Goal: Task Accomplishment & Management: Manage account settings

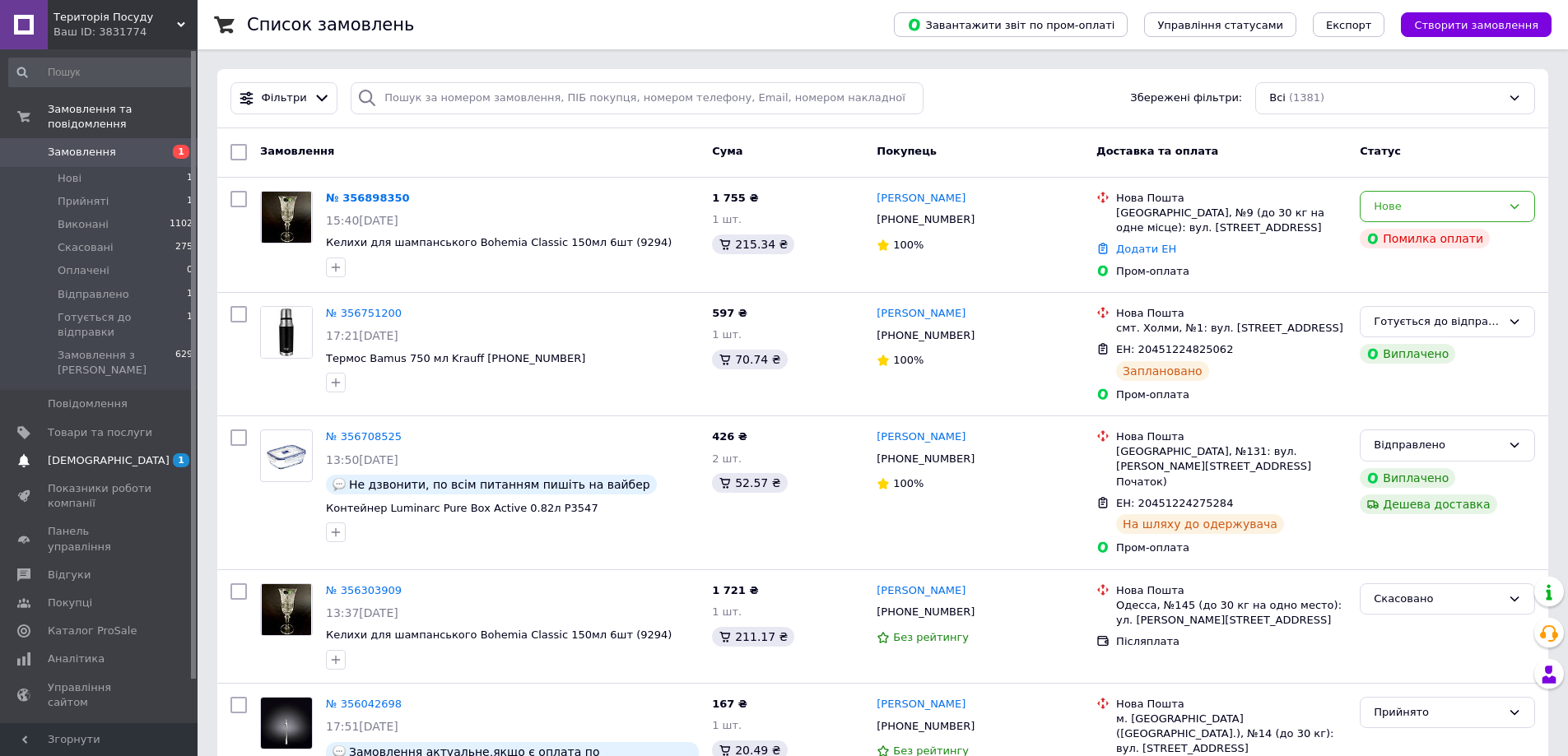
click at [124, 453] on span "[DEMOGRAPHIC_DATA]" at bounding box center [100, 460] width 105 height 15
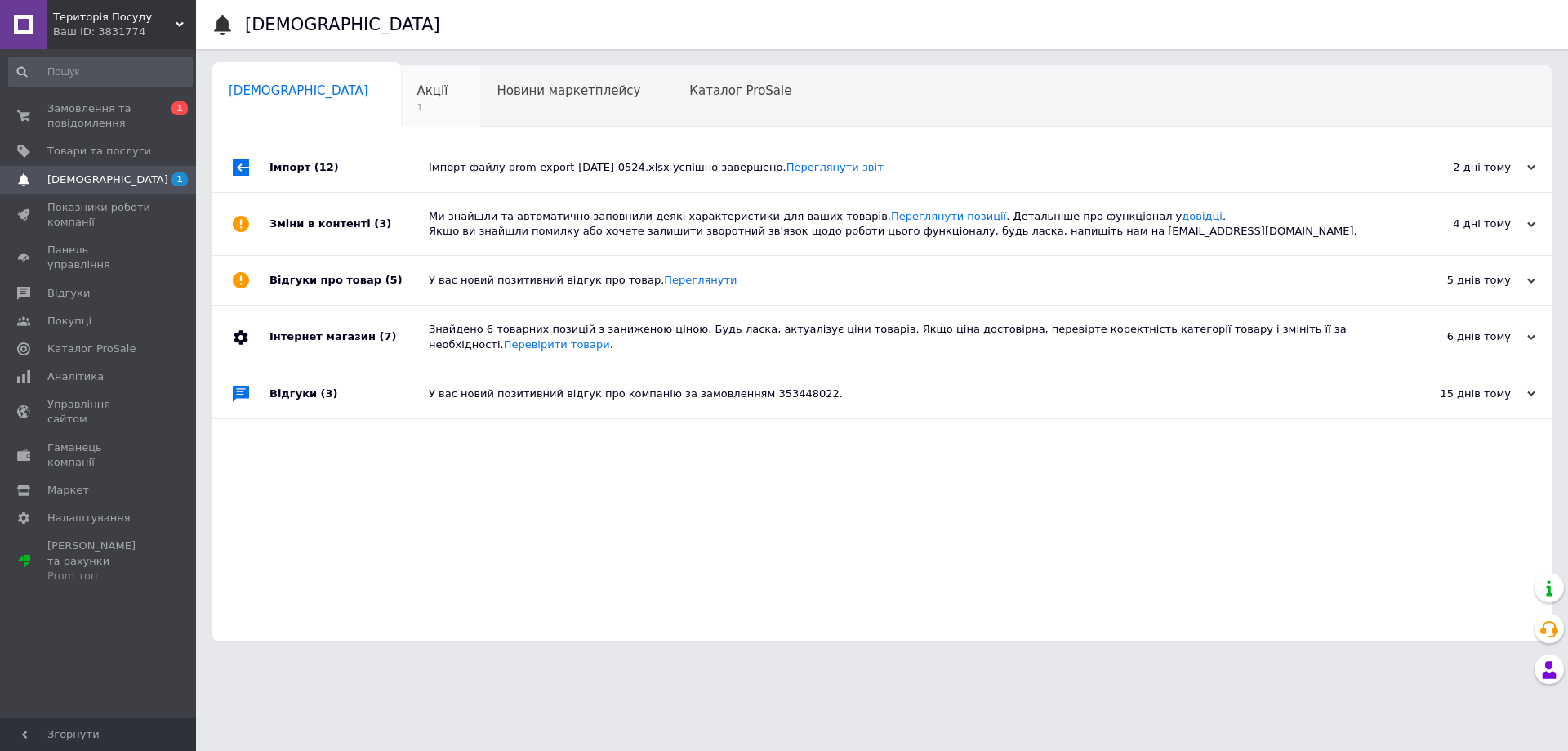
click at [401, 97] on div "Акції 1" at bounding box center [441, 97] width 80 height 62
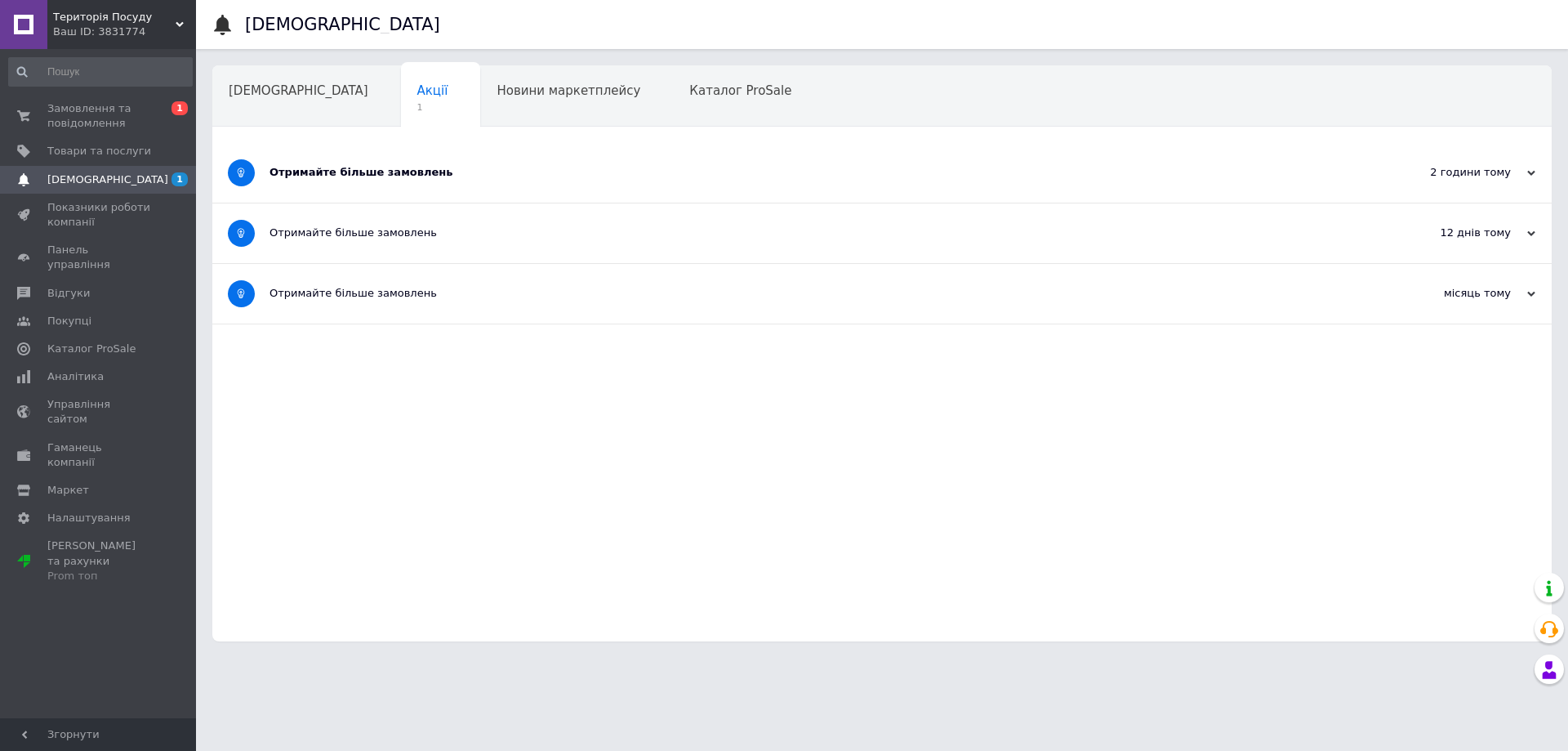
click at [472, 172] on div "Отримайте більше замовлень" at bounding box center [821, 172] width 1103 height 15
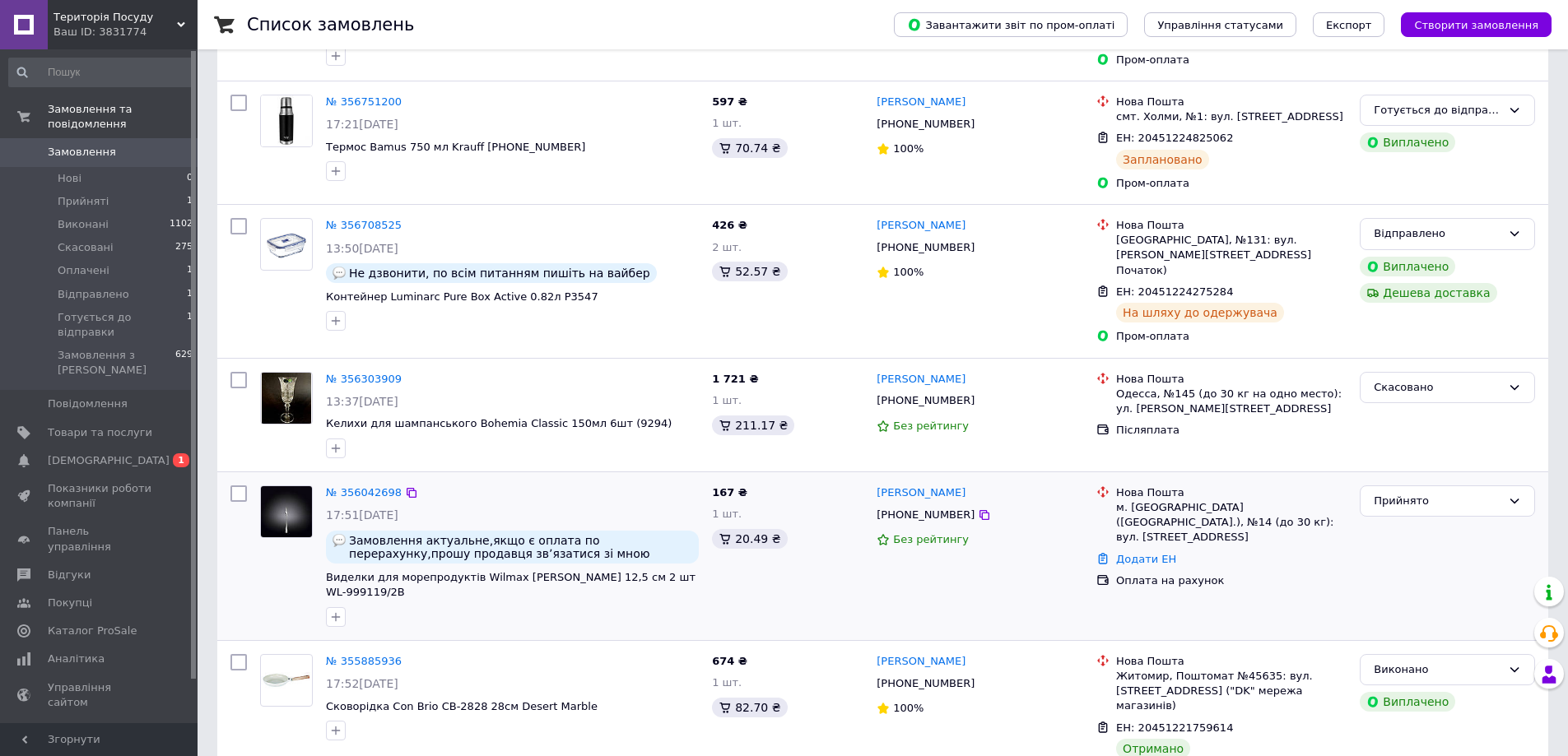
scroll to position [329, 0]
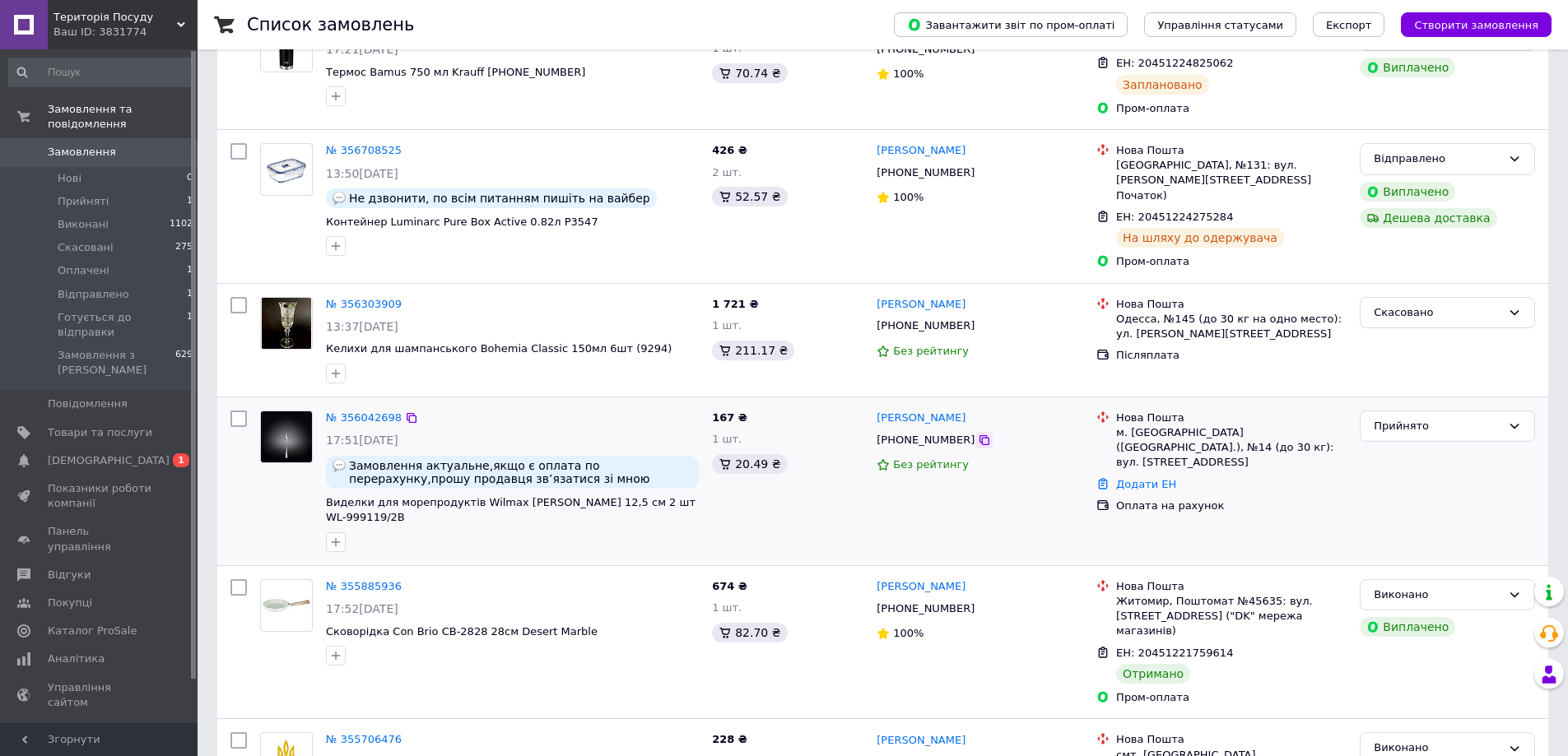
click at [977, 433] on icon at bounding box center [984, 439] width 13 height 13
click at [370, 411] on link "№ 356042698" at bounding box center [363, 417] width 76 height 12
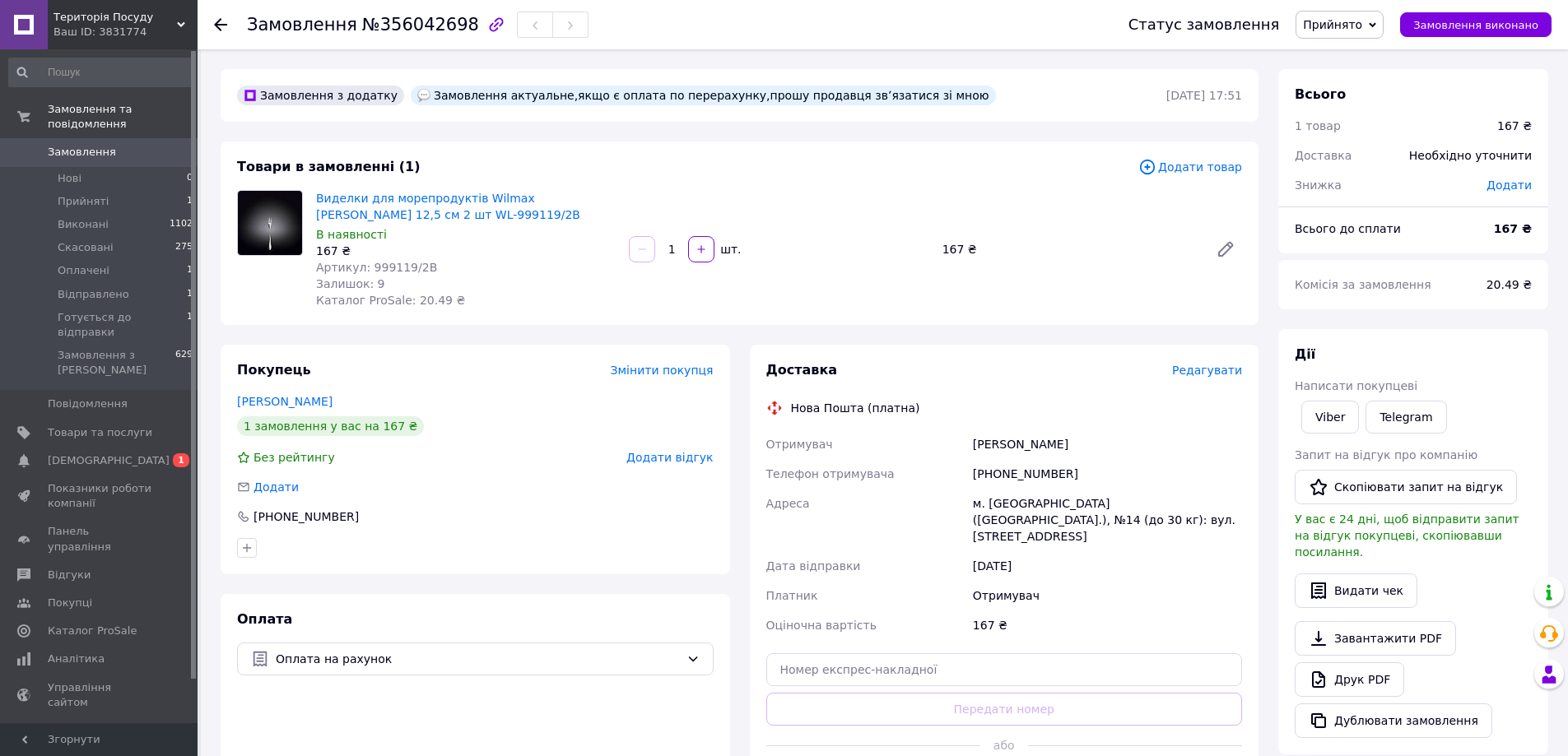
click at [1219, 370] on span "Редагувати" at bounding box center [1206, 369] width 70 height 13
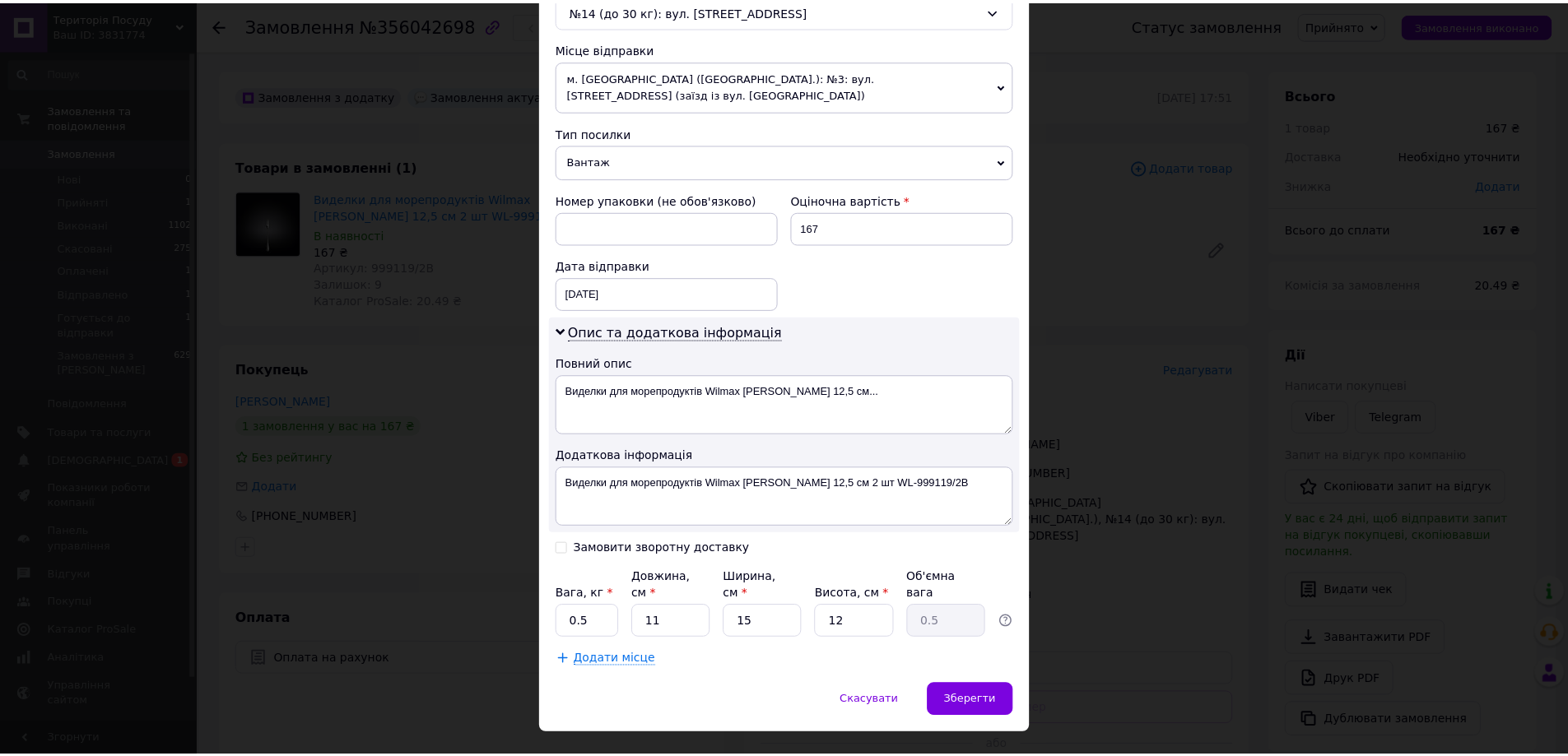
scroll to position [550, 0]
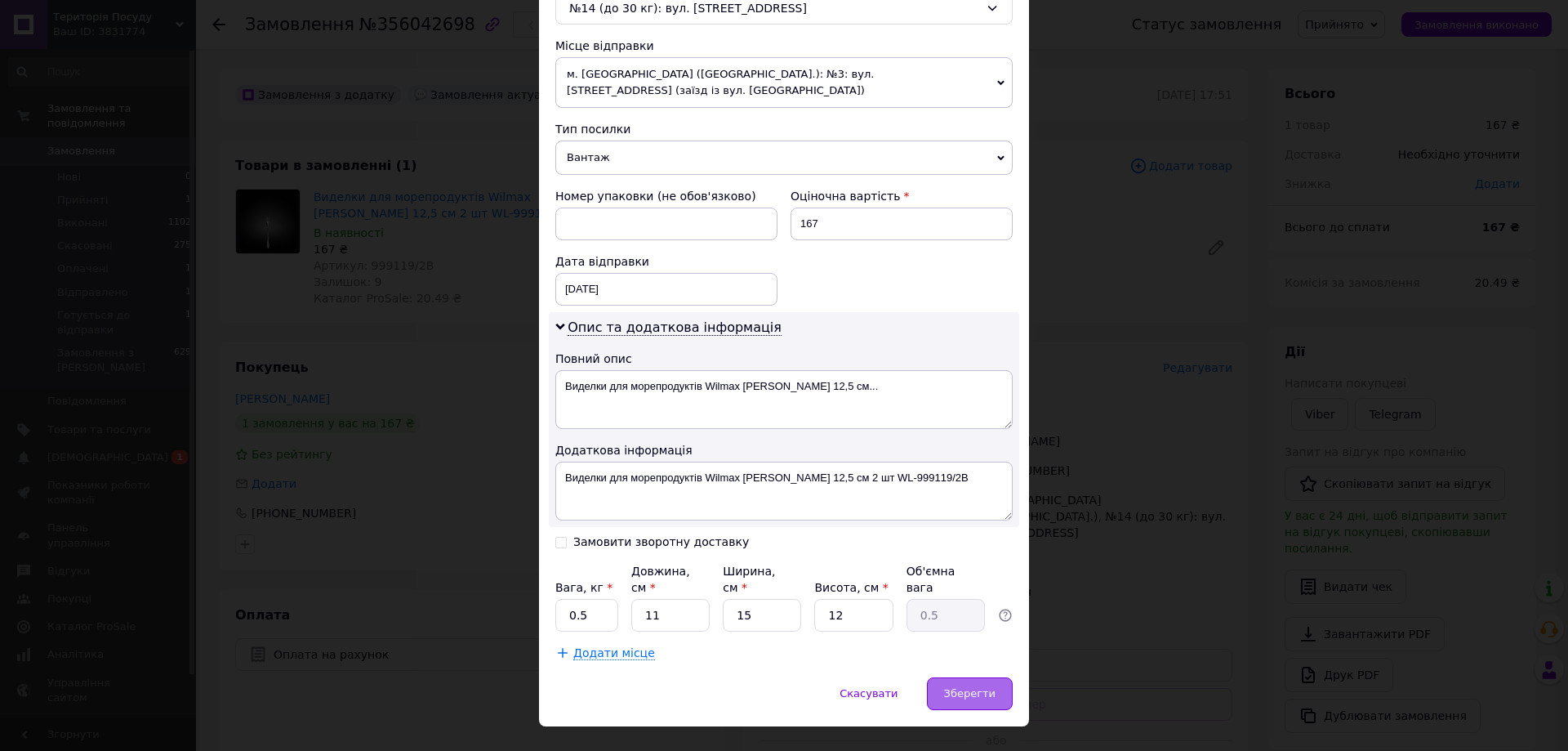
click at [962, 677] on div "Зберегти" at bounding box center [969, 694] width 86 height 33
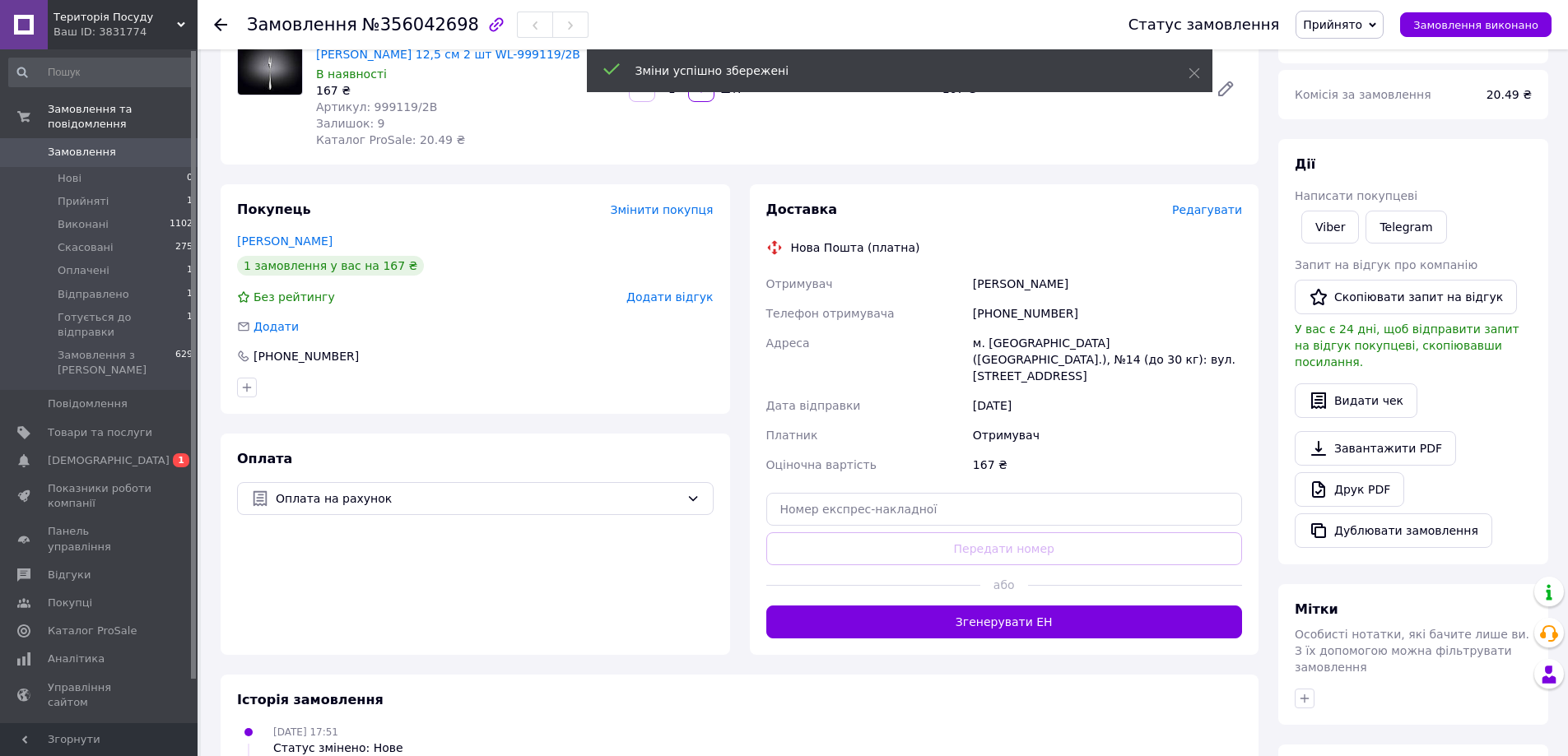
scroll to position [164, 0]
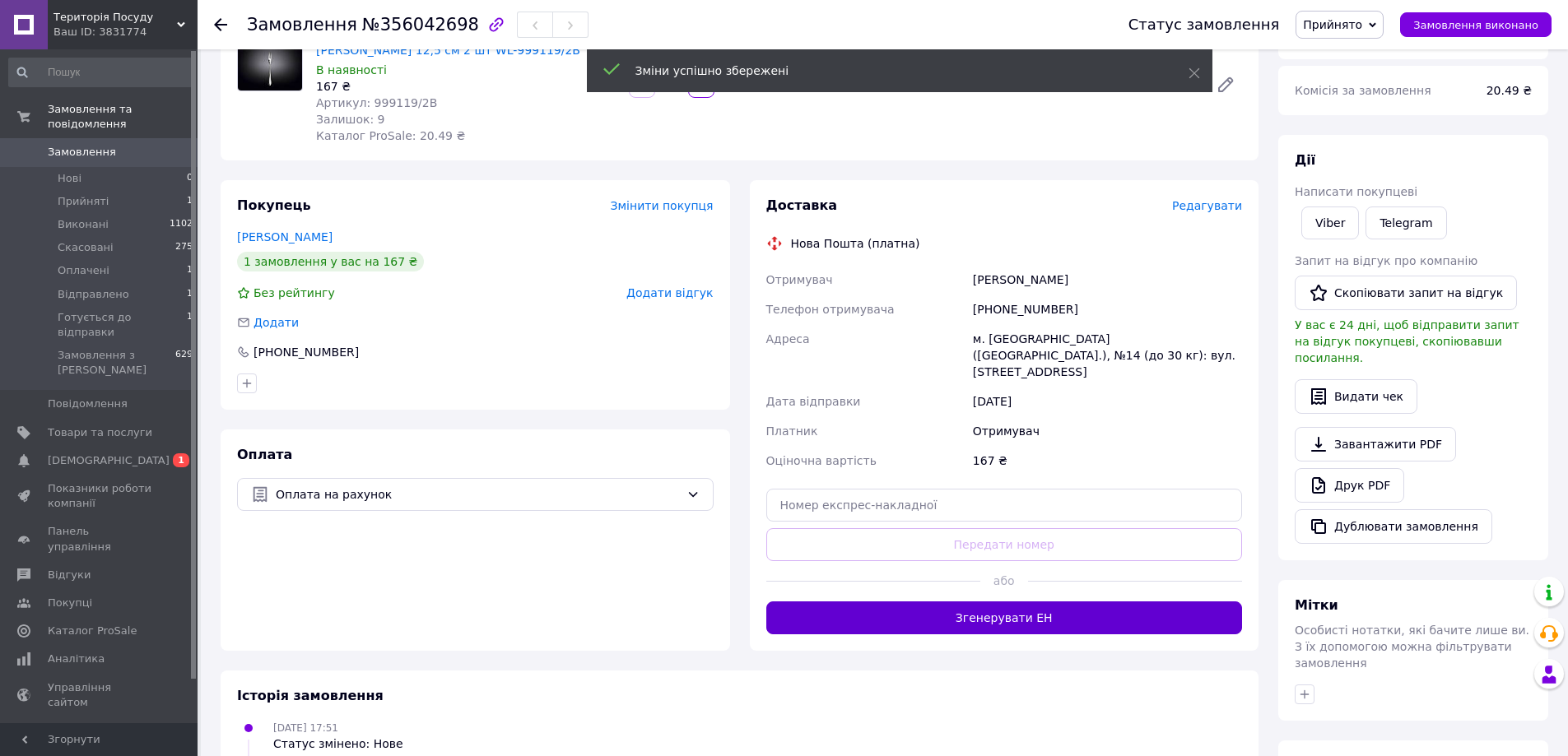
click at [1072, 601] on button "Згенерувати ЕН" at bounding box center [1004, 618] width 476 height 33
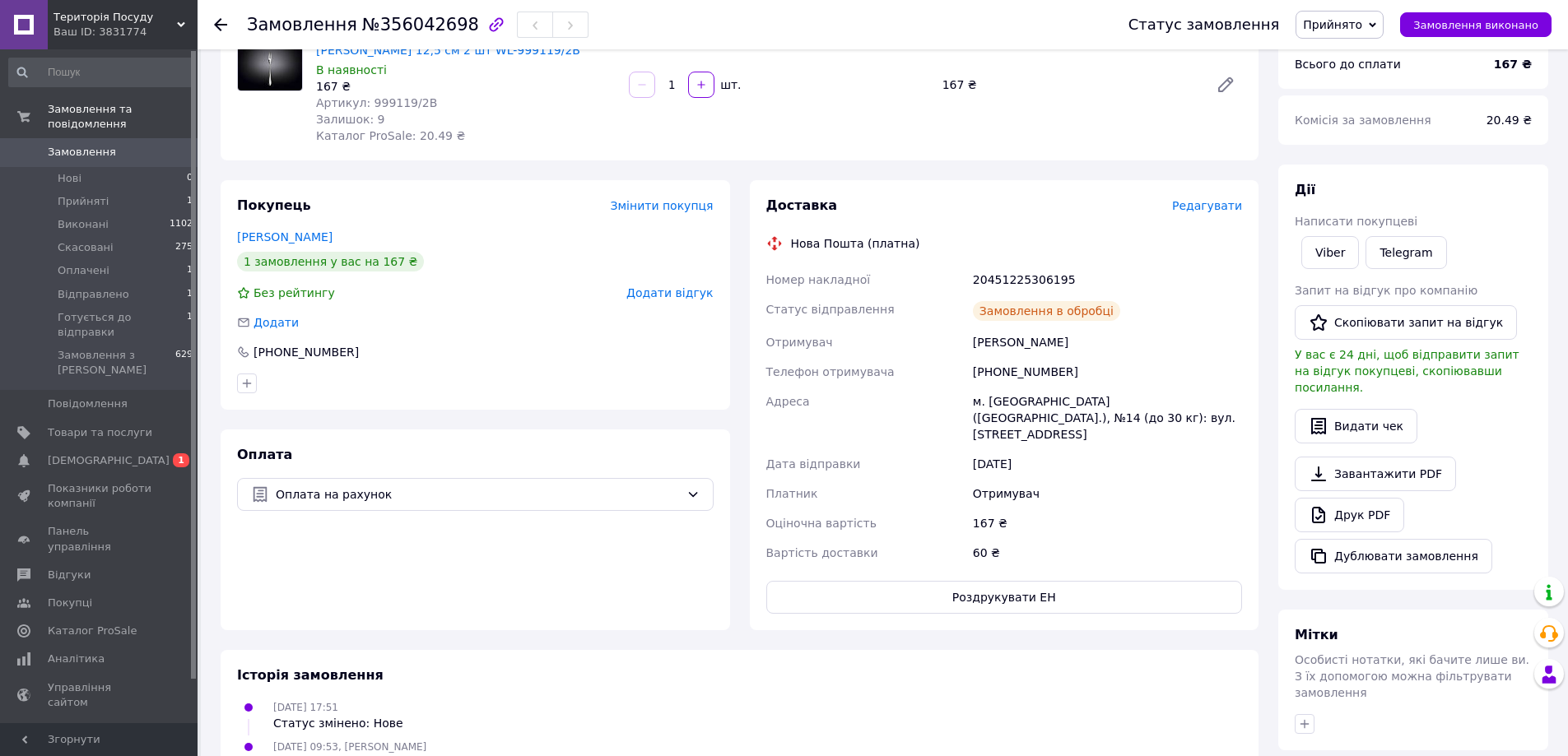
click at [1362, 27] on span "Прийнято" at bounding box center [1332, 24] width 59 height 13
click at [1364, 139] on li "Відправлено" at bounding box center [1371, 132] width 150 height 24
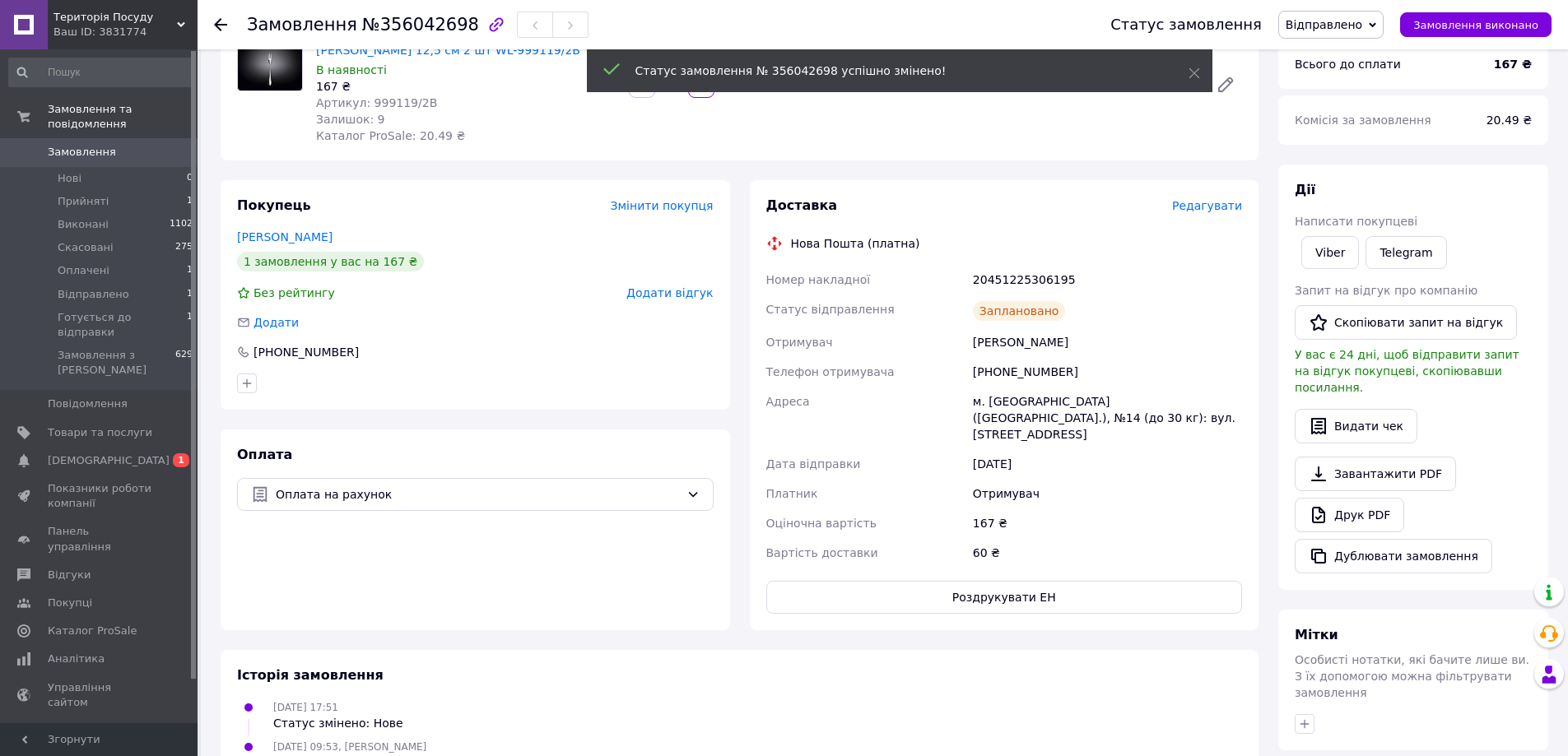
click at [86, 145] on span "Замовлення" at bounding box center [82, 152] width 68 height 15
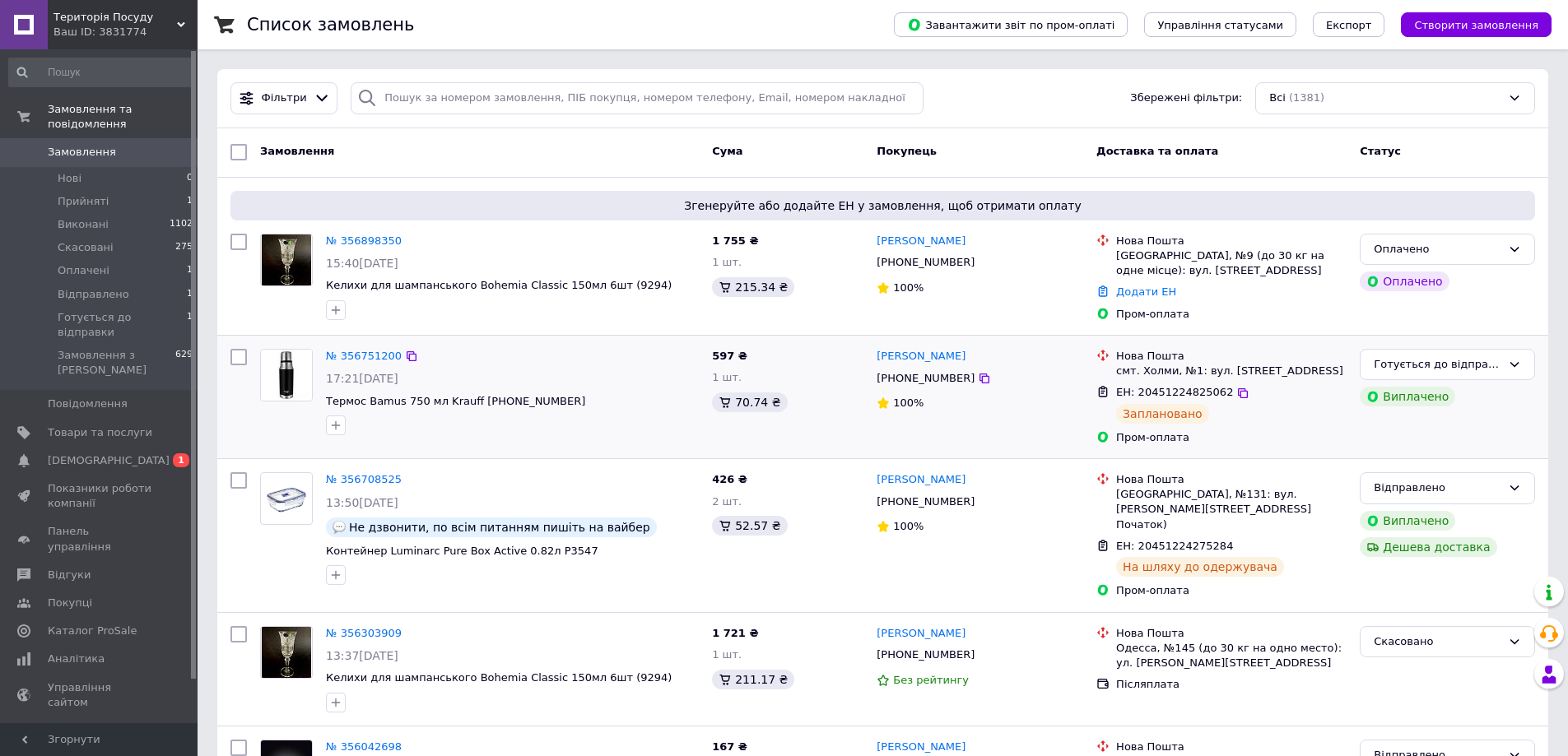
scroll to position [329, 0]
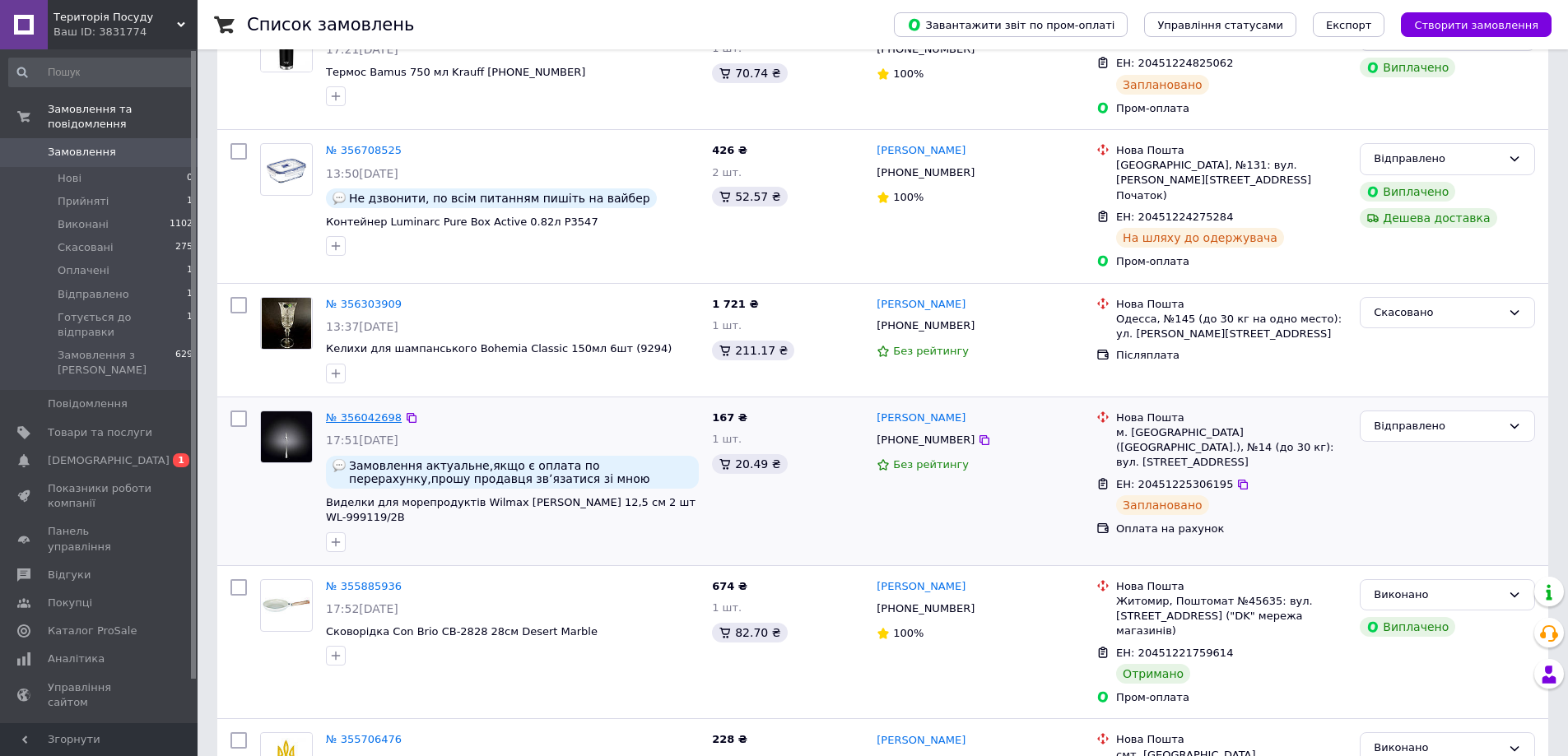
click at [344, 411] on link "№ 356042698" at bounding box center [363, 417] width 76 height 12
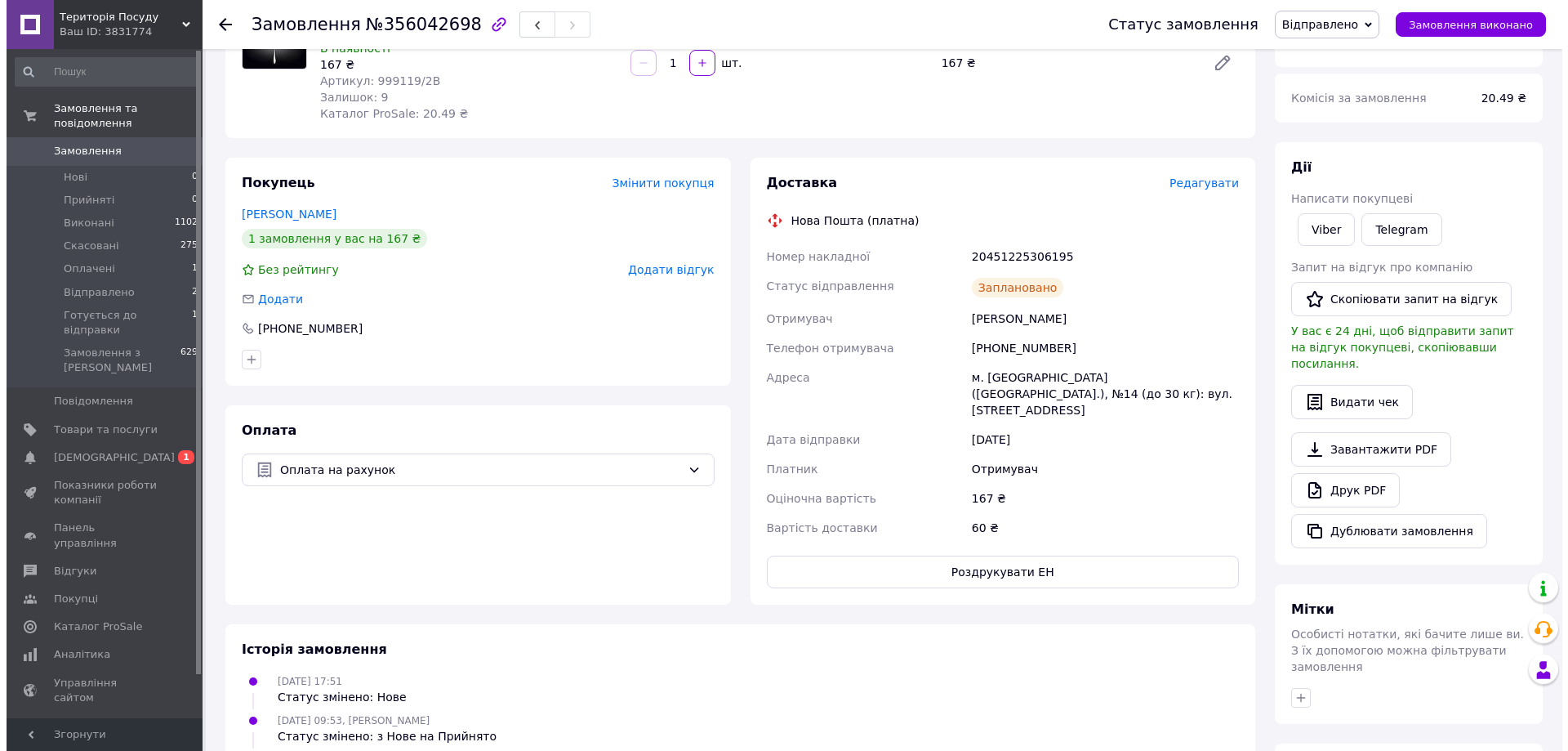
scroll to position [245, 0]
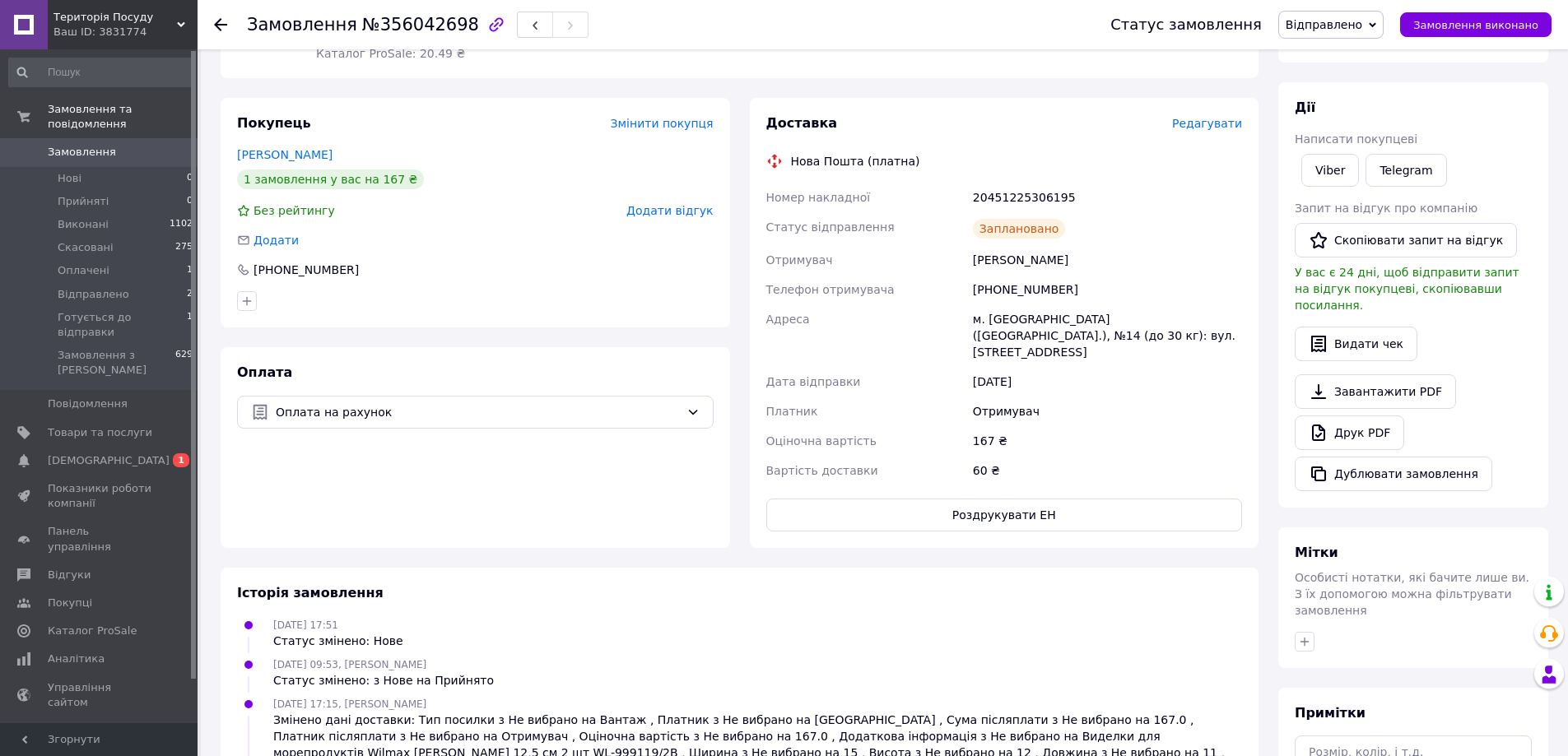
click at [1232, 130] on span "Редагувати" at bounding box center [1206, 123] width 70 height 13
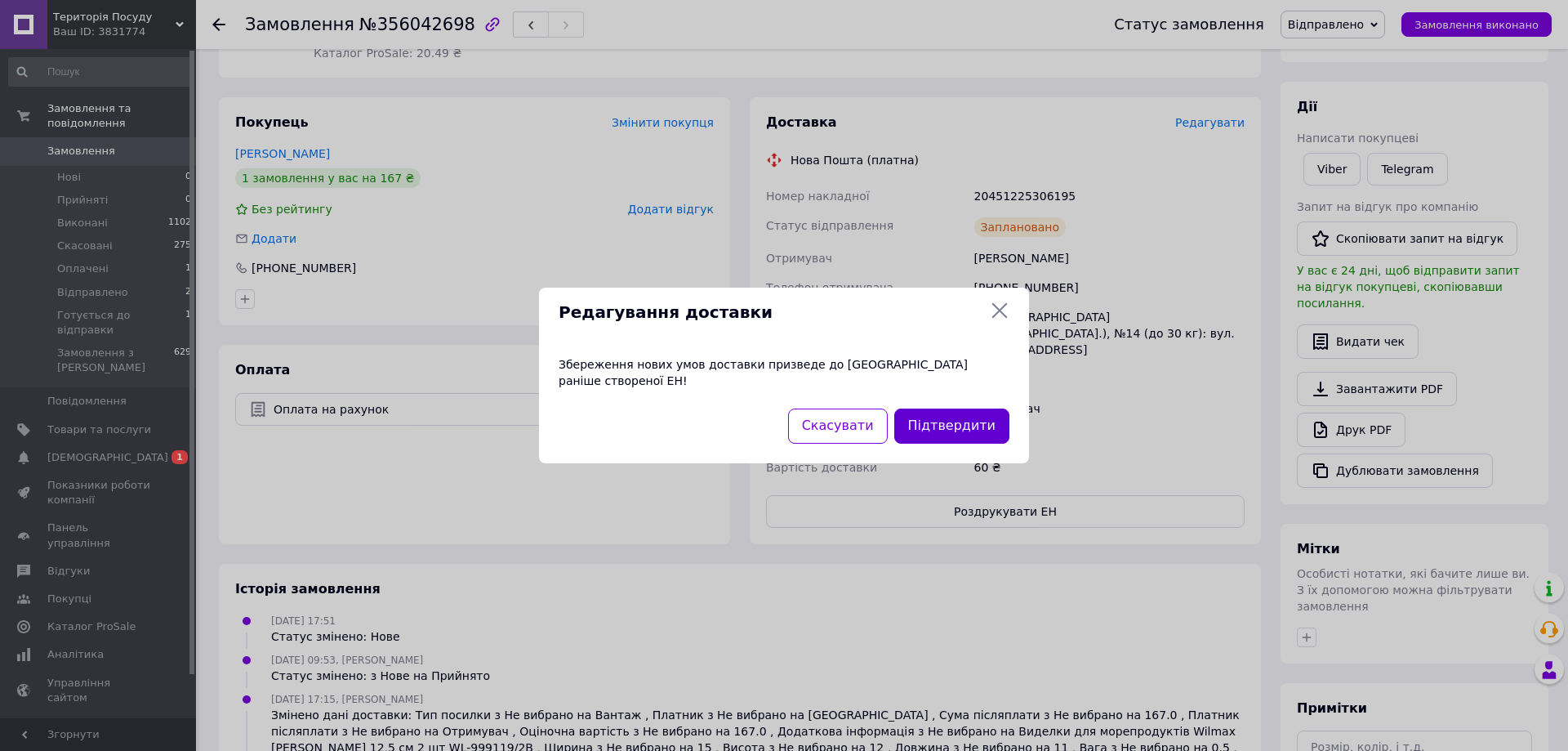
click at [940, 419] on button "Підтвердити" at bounding box center [952, 426] width 115 height 36
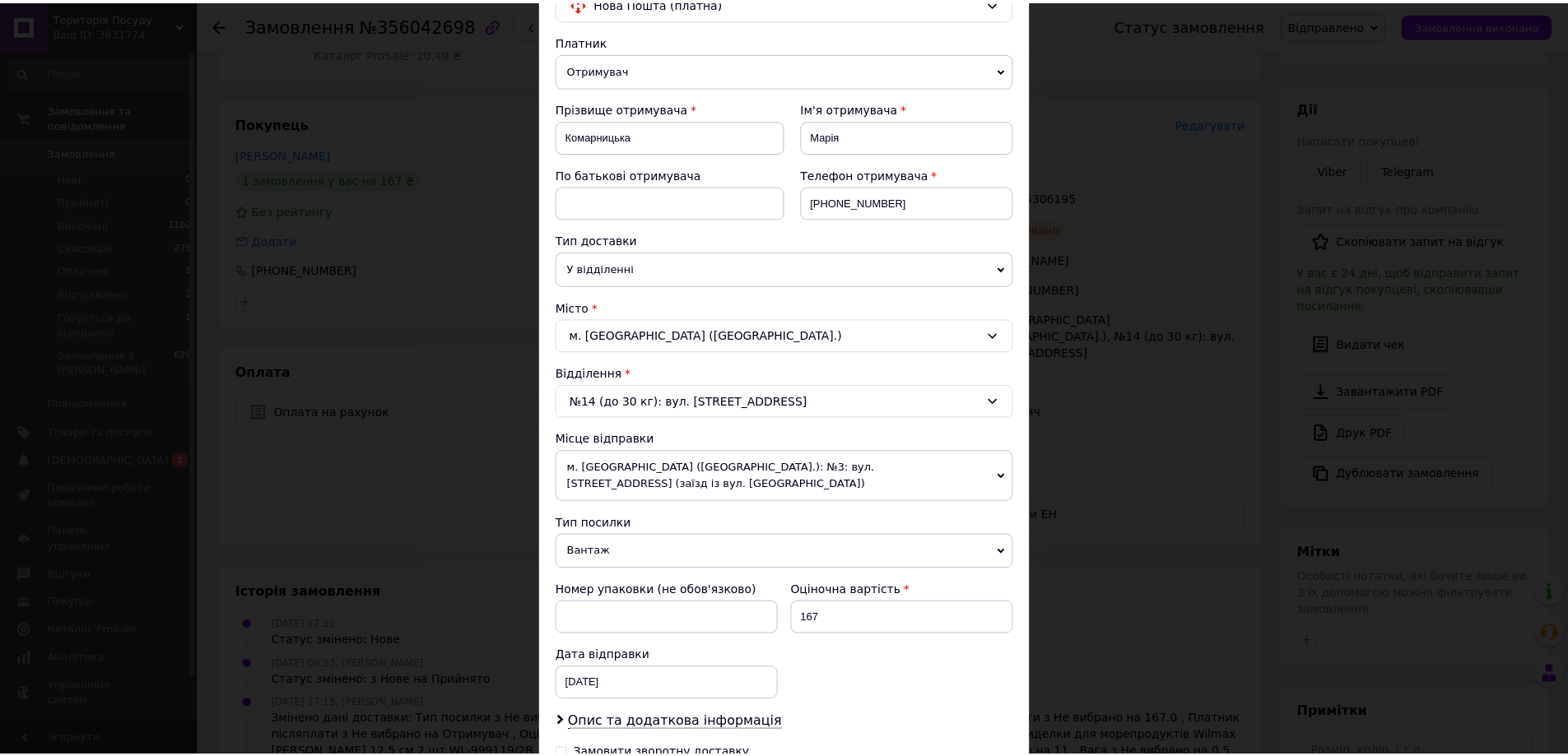
scroll to position [366, 0]
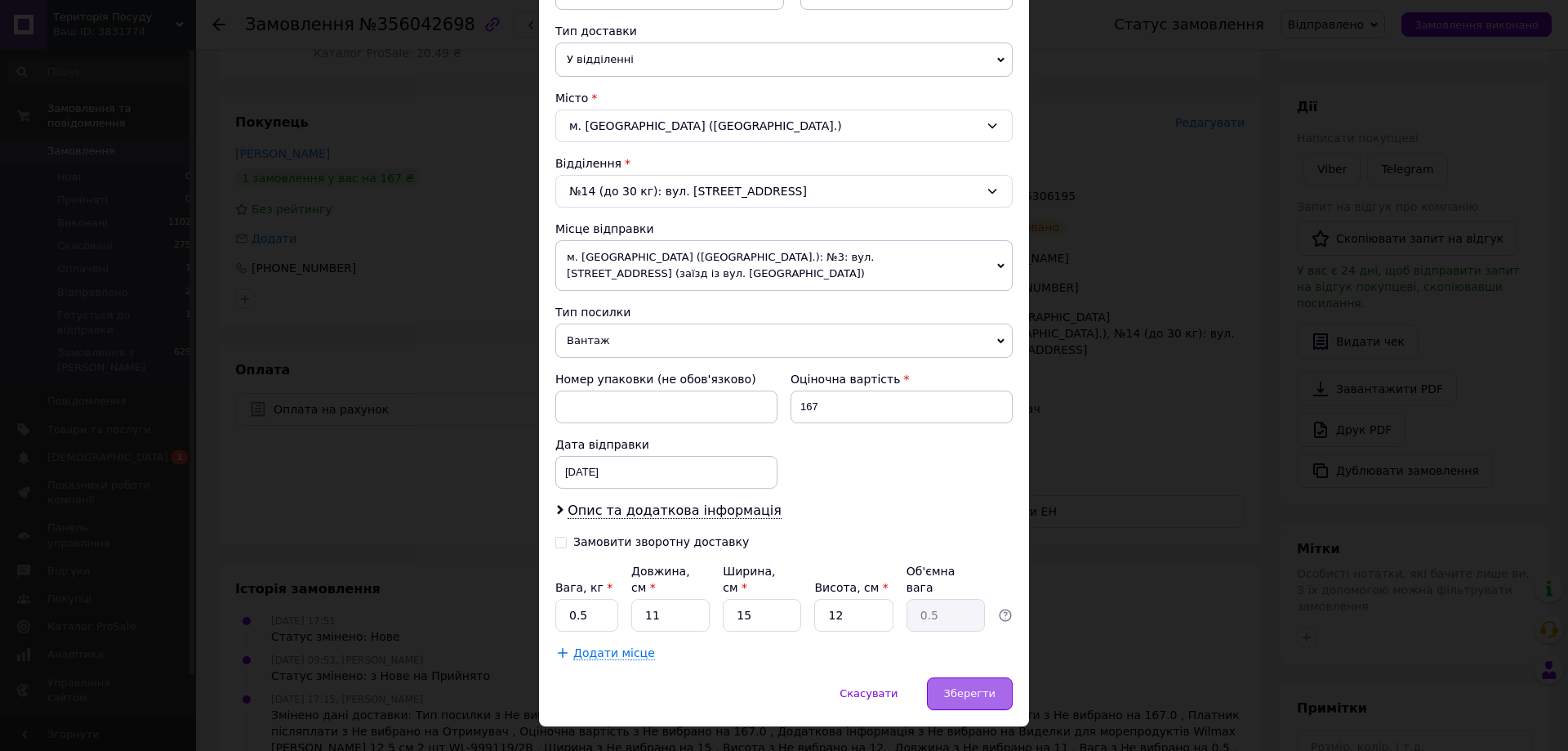
click at [979, 687] on span "Зберегти" at bounding box center [969, 693] width 51 height 12
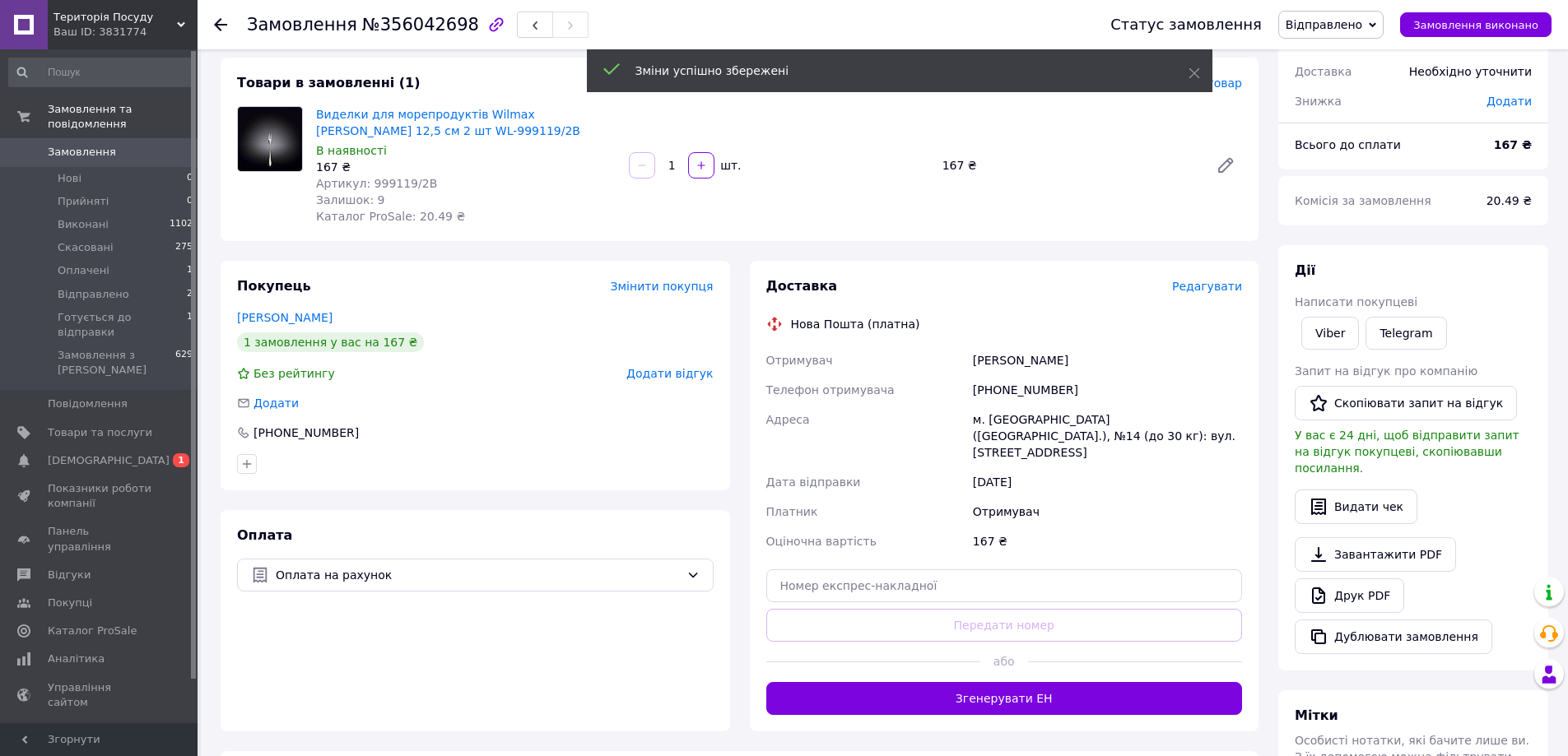
scroll to position [82, 0]
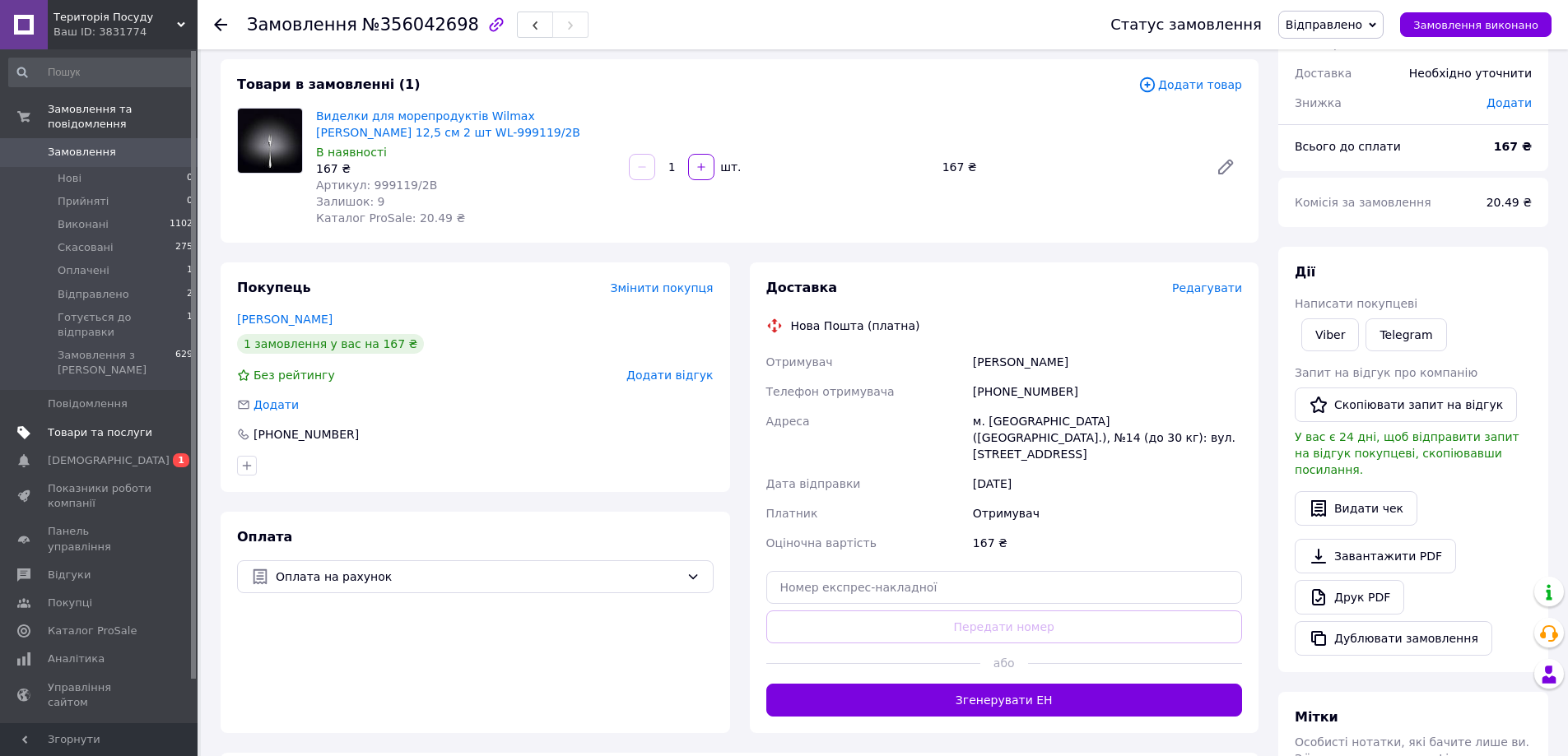
click at [115, 418] on link "Товари та послуги" at bounding box center [101, 432] width 203 height 28
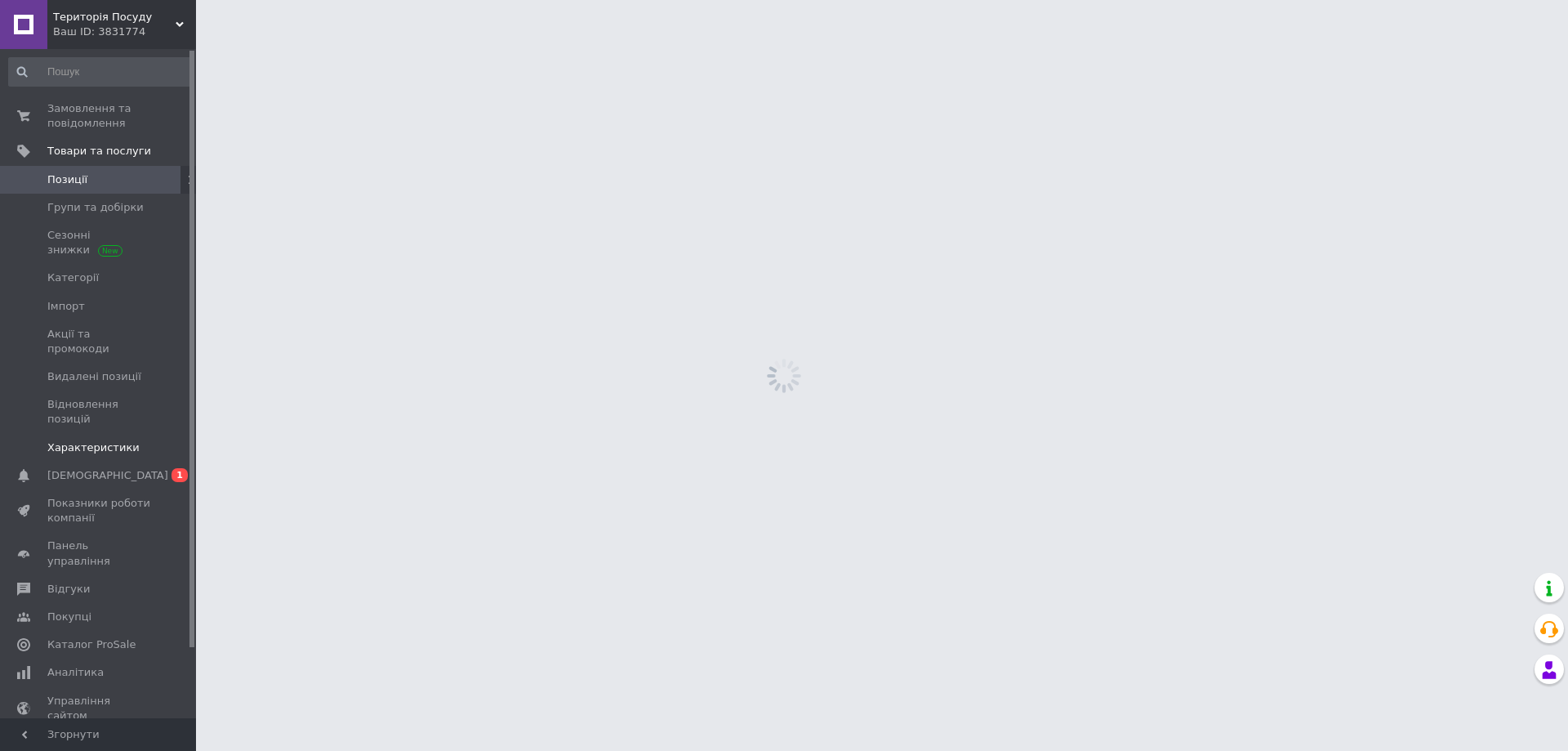
click at [114, 441] on span "Характеристики" at bounding box center [94, 447] width 92 height 15
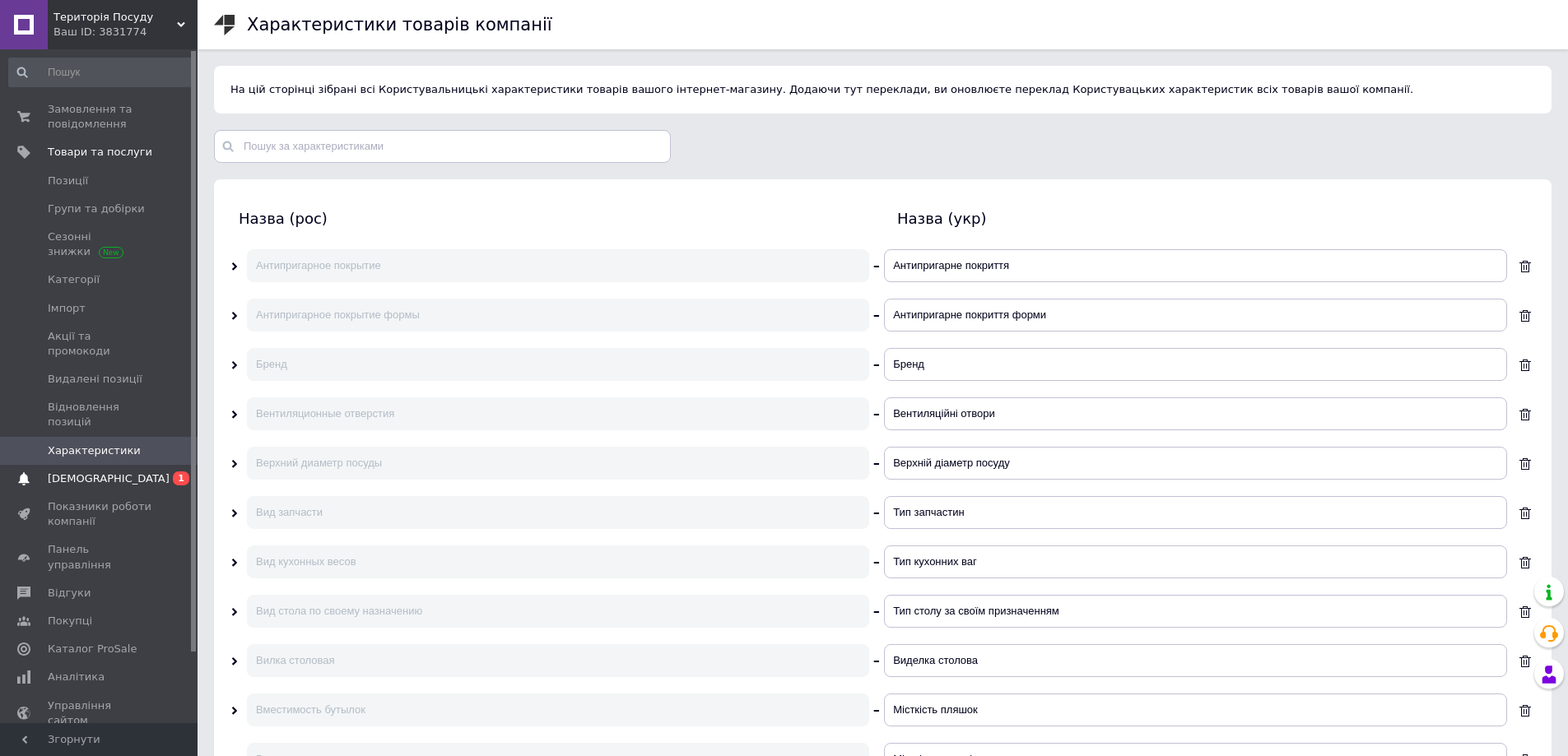
click at [135, 471] on span "[DEMOGRAPHIC_DATA]" at bounding box center [100, 478] width 105 height 15
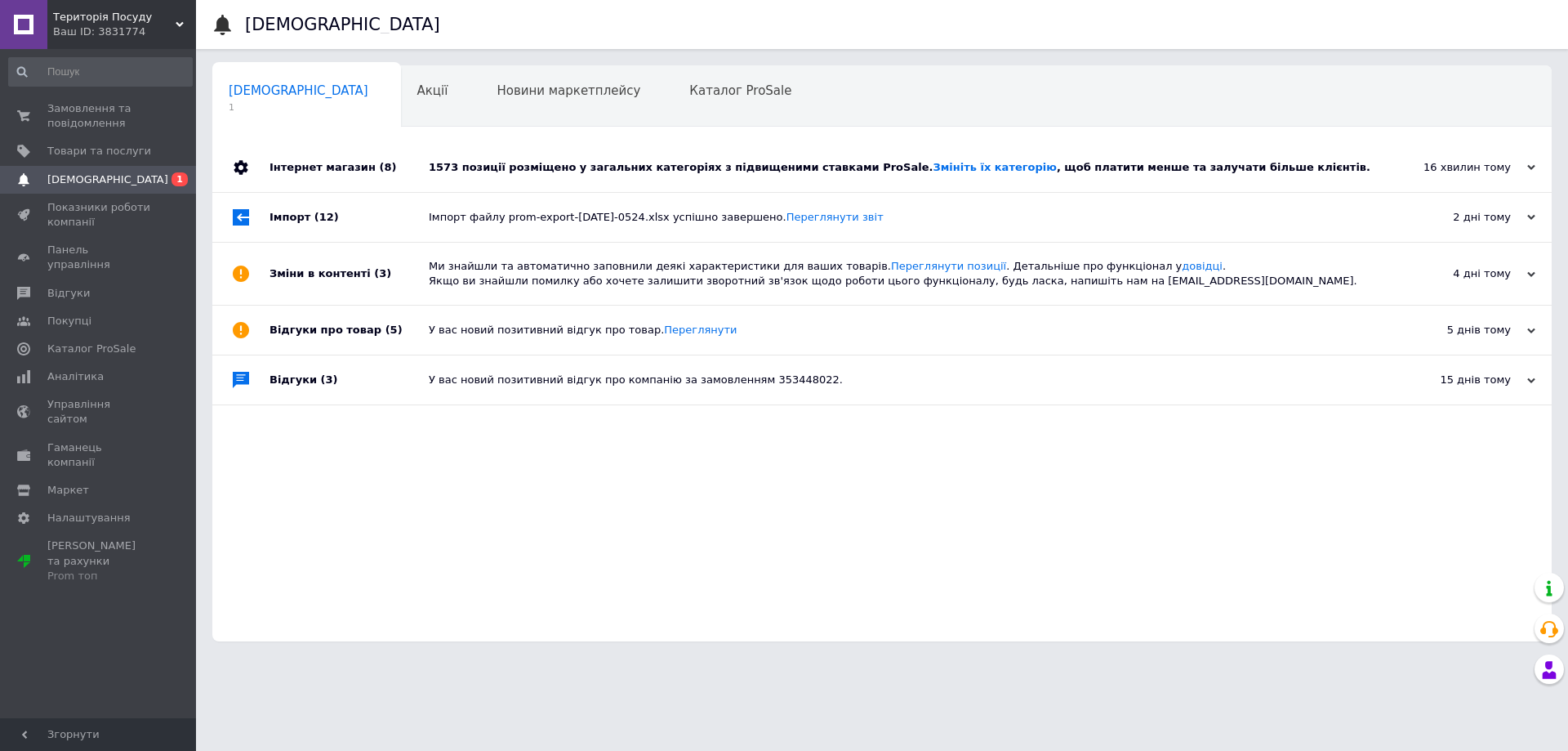
click at [692, 166] on div "1573 позиції розміщено у загальних категоріях з підвищеними ставками ProSale. З…" at bounding box center [901, 167] width 943 height 15
